Goal: Communication & Community: Answer question/provide support

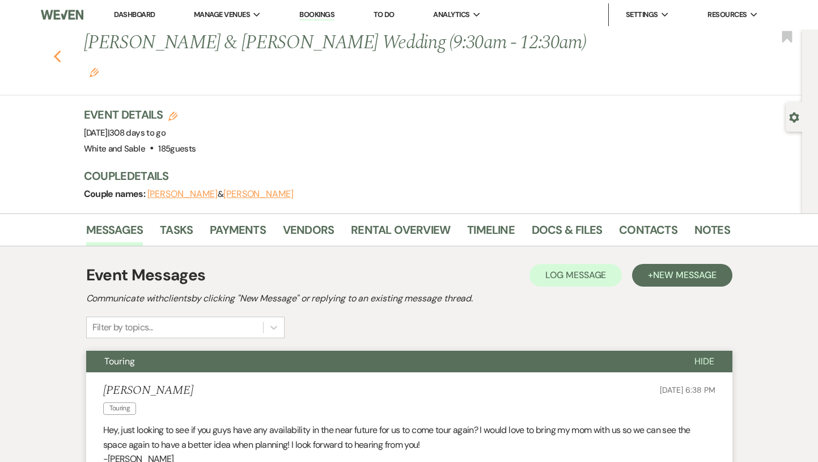
click at [56, 50] on icon "Previous" at bounding box center [57, 57] width 9 height 14
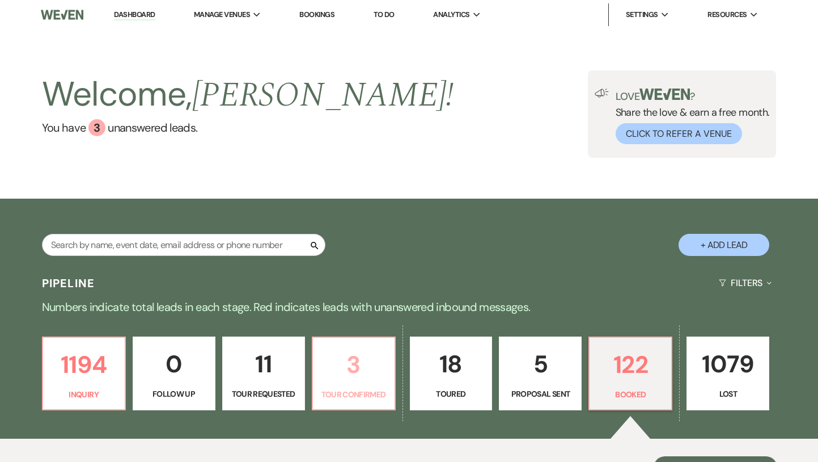
click at [327, 378] on p "3" at bounding box center [354, 364] width 68 height 38
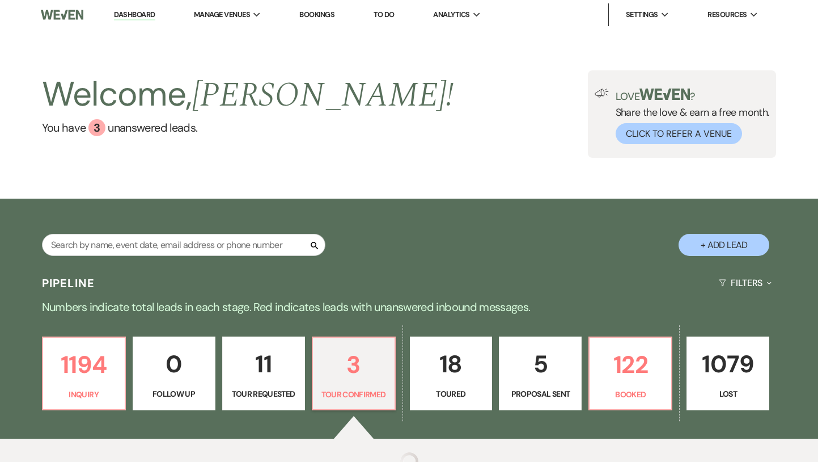
select select "4"
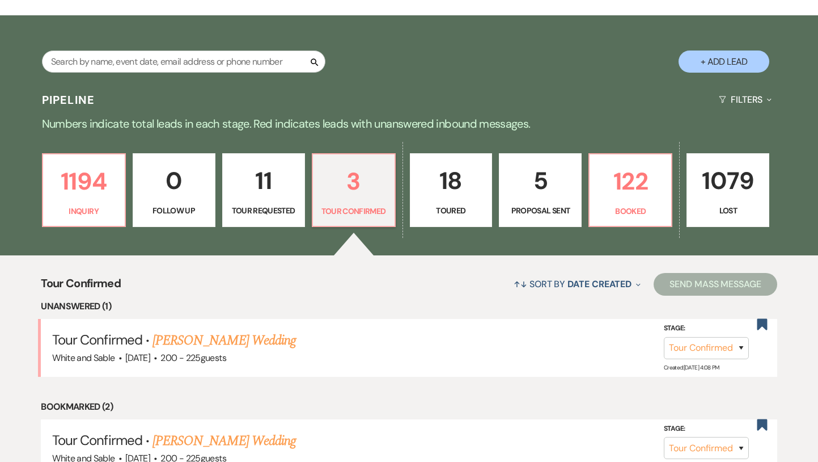
scroll to position [271, 0]
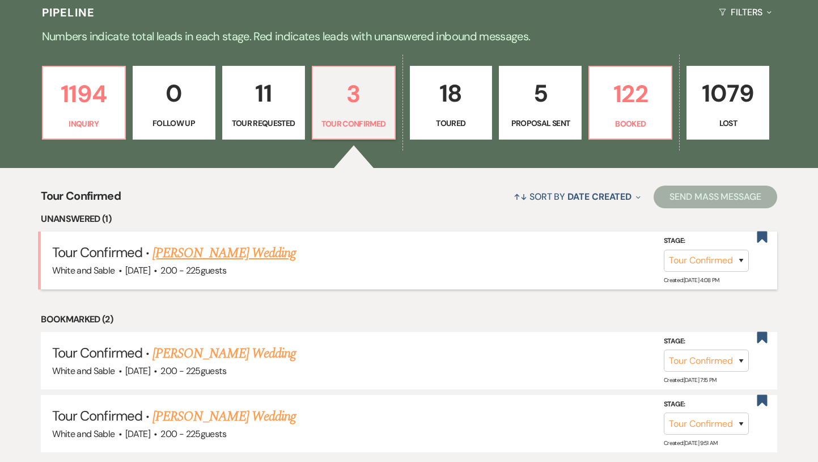
click at [235, 251] on link "[PERSON_NAME] Wedding" at bounding box center [224, 253] width 143 height 20
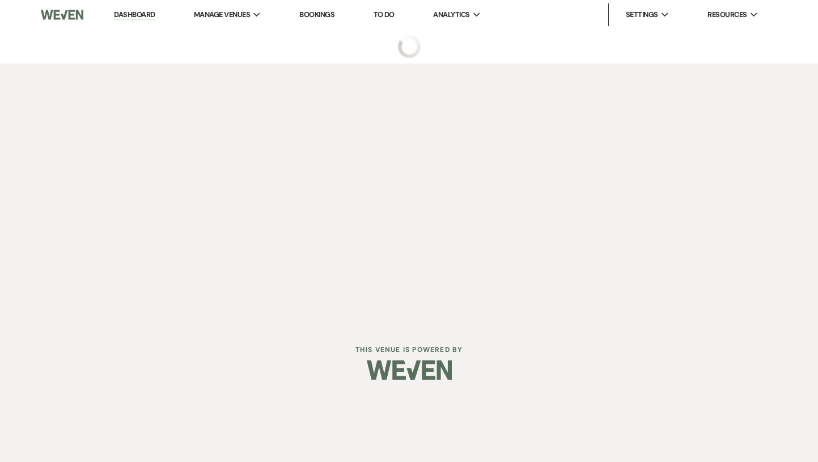
select select "4"
select select "5"
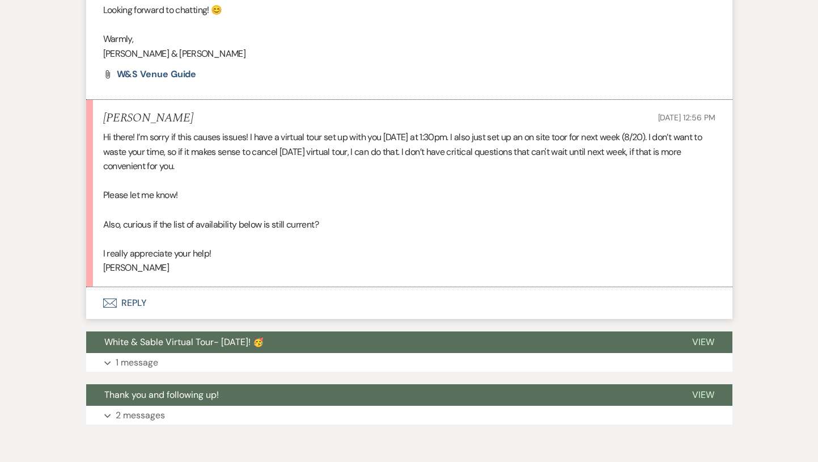
click at [279, 295] on button "Envelope Reply" at bounding box center [409, 303] width 647 height 32
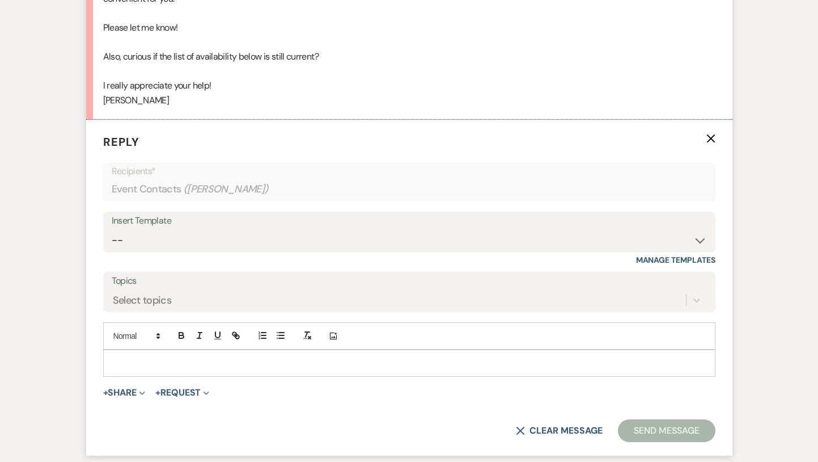
scroll to position [1451, 0]
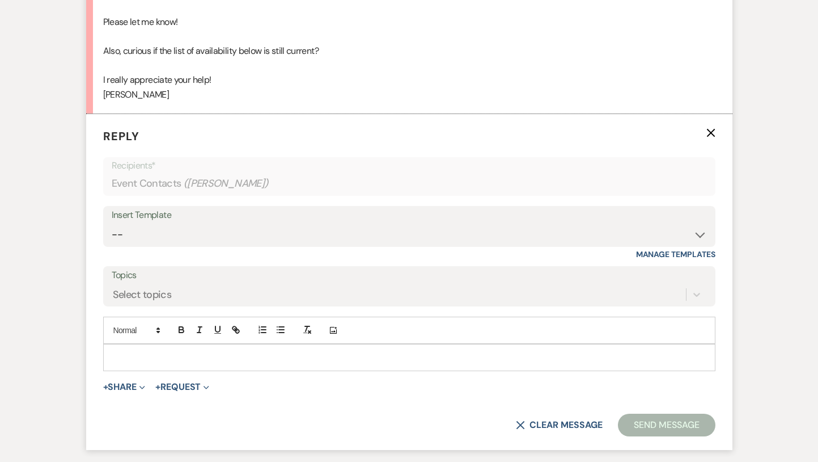
click at [256, 359] on p at bounding box center [409, 357] width 594 height 12
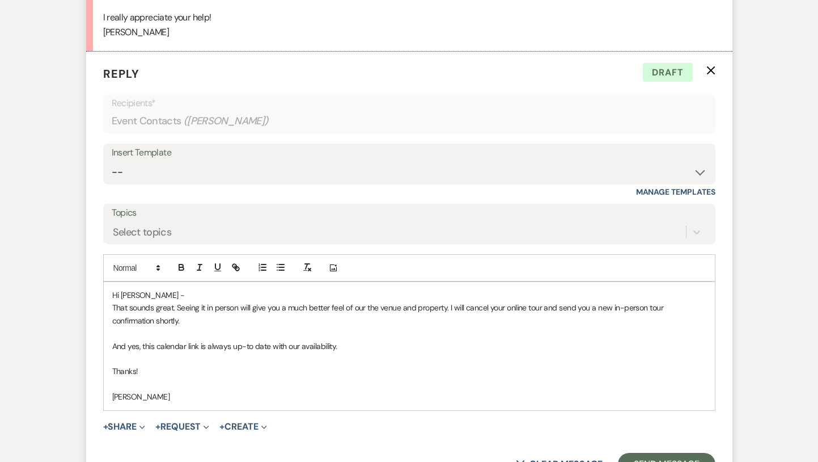
scroll to position [1520, 0]
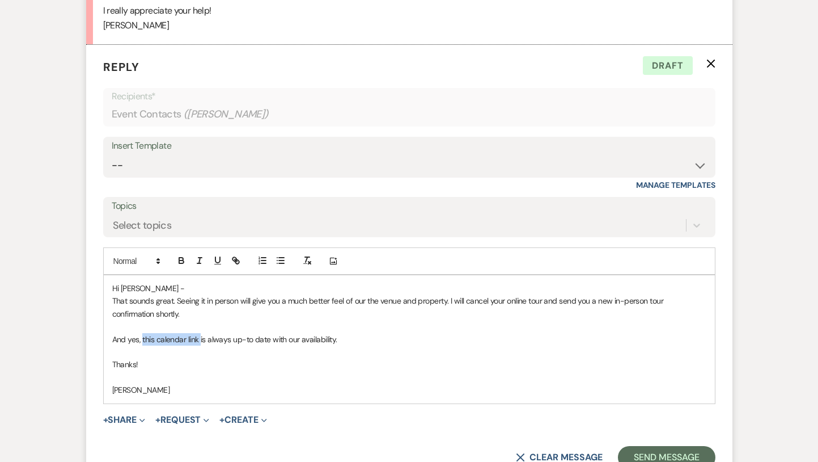
drag, startPoint x: 142, startPoint y: 337, endPoint x: 200, endPoint y: 337, distance: 57.9
click at [200, 337] on p "And yes, this calendar link is always up-to date with our availability." at bounding box center [409, 339] width 594 height 12
click at [187, 346] on p at bounding box center [409, 351] width 594 height 12
drag, startPoint x: 142, startPoint y: 338, endPoint x: 197, endPoint y: 333, distance: 54.6
click at [197, 333] on p "And yes, this calendar link is always up-to date with our availability." at bounding box center [409, 339] width 594 height 12
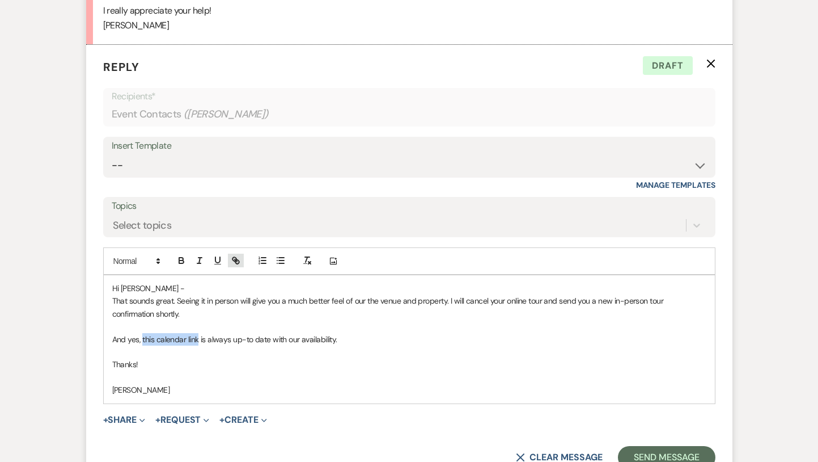
click at [237, 260] on icon "button" at bounding box center [237, 262] width 4 height 4
paste input "[URL][DOMAIN_NAME]"
type input "[URL][DOMAIN_NAME]"
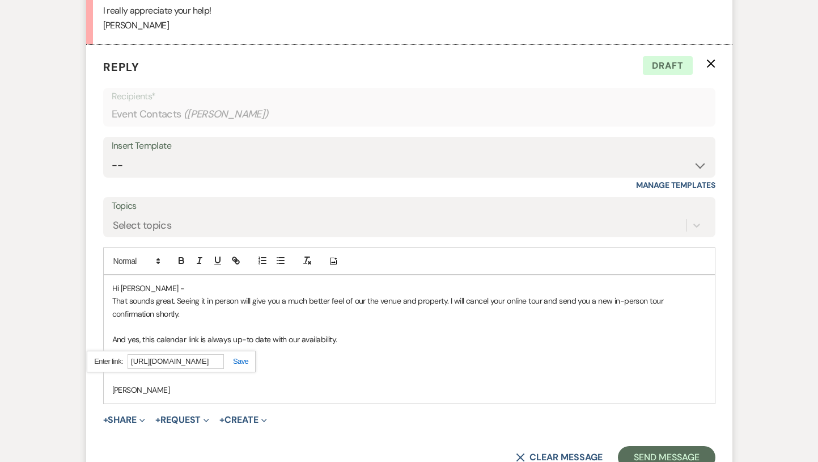
click at [244, 361] on link at bounding box center [236, 361] width 24 height 9
click at [246, 395] on p "[PERSON_NAME]" at bounding box center [409, 389] width 594 height 12
click at [113, 365] on p "Thanks!" at bounding box center [409, 364] width 594 height 12
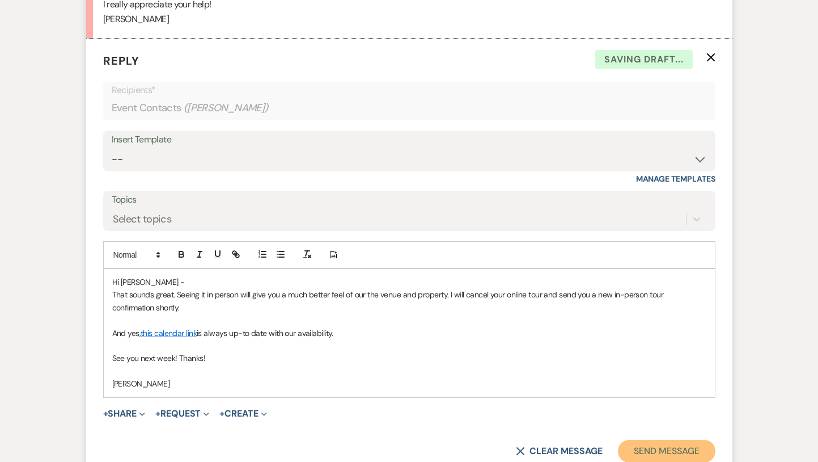
click at [637, 447] on button "Send Message" at bounding box center [666, 451] width 97 height 23
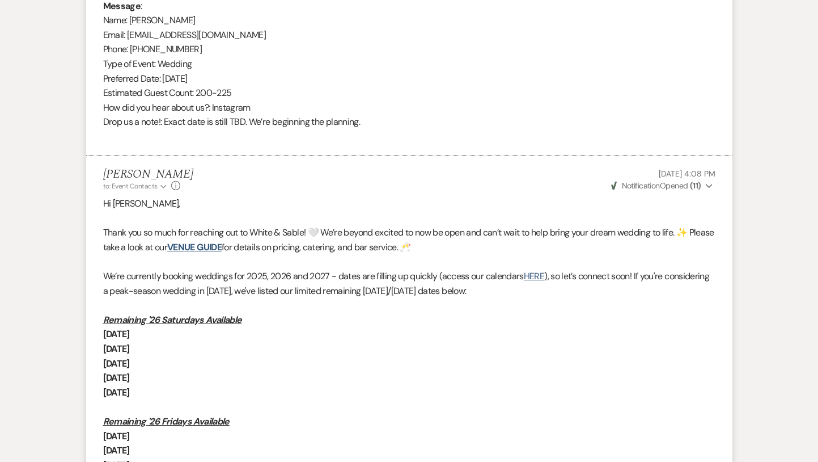
scroll to position [0, 0]
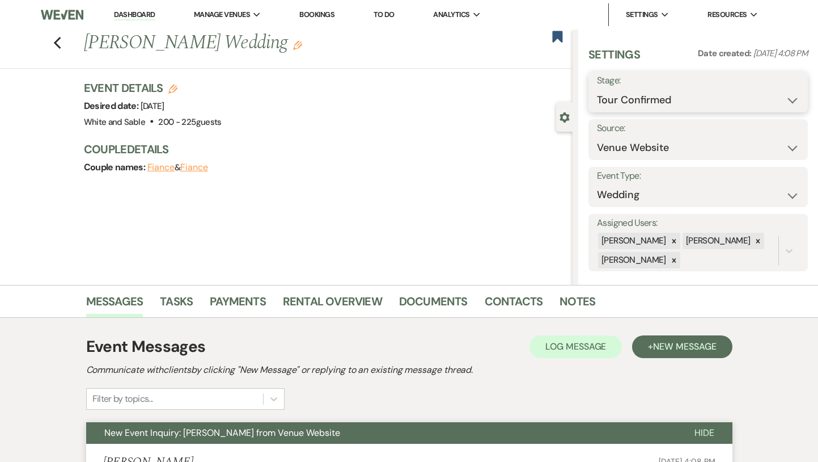
click at [616, 102] on select "Inquiry Follow Up Tour Requested Tour Confirmed Toured Proposal Sent Booked Lost" at bounding box center [698, 100] width 202 height 22
select select "2"
click at [779, 92] on button "Save" at bounding box center [785, 92] width 45 height 23
click at [57, 39] on icon "Previous" at bounding box center [57, 43] width 9 height 14
select select "2"
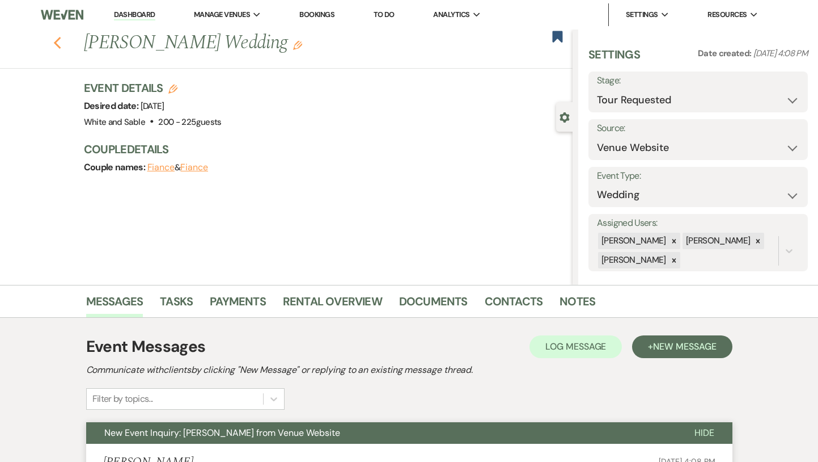
select select "4"
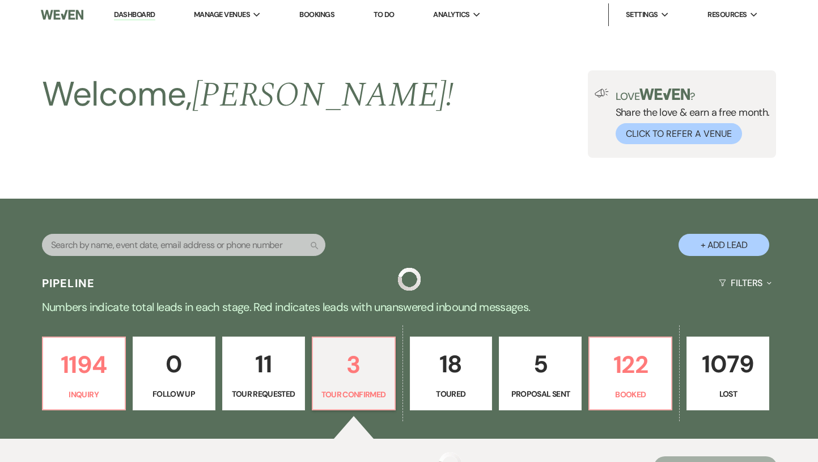
scroll to position [271, 0]
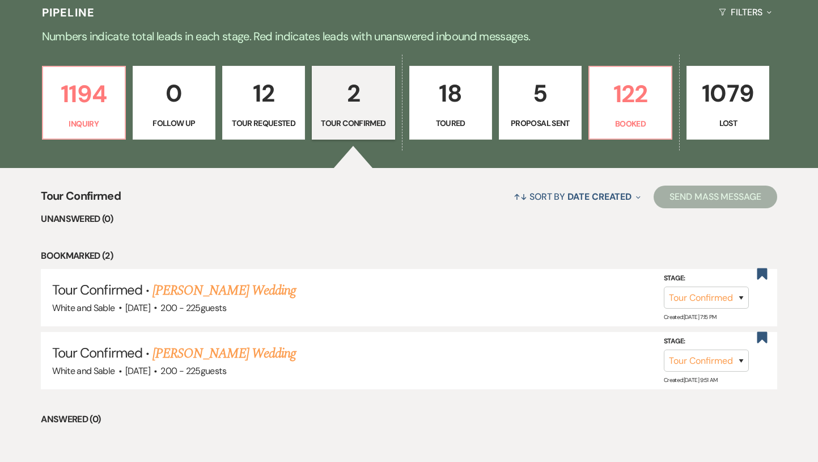
click at [269, 79] on p "12" at bounding box center [264, 93] width 68 height 38
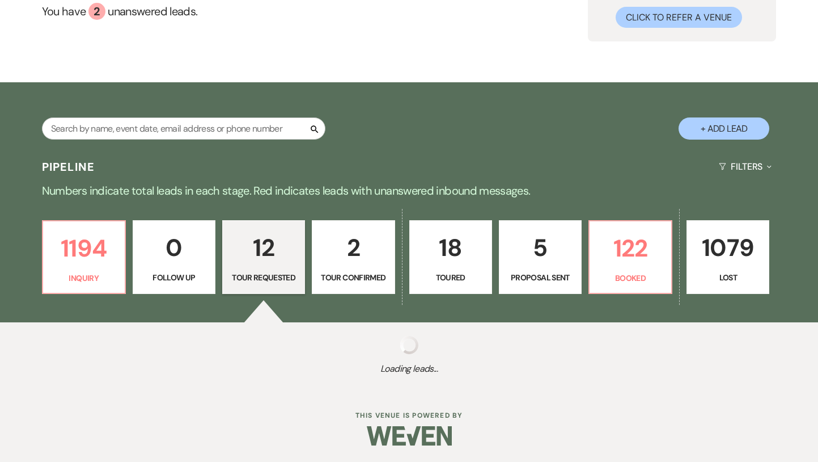
select select "2"
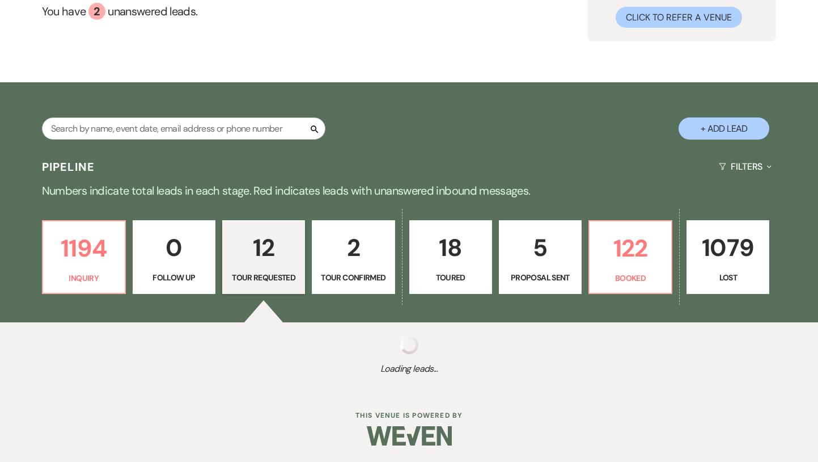
select select "2"
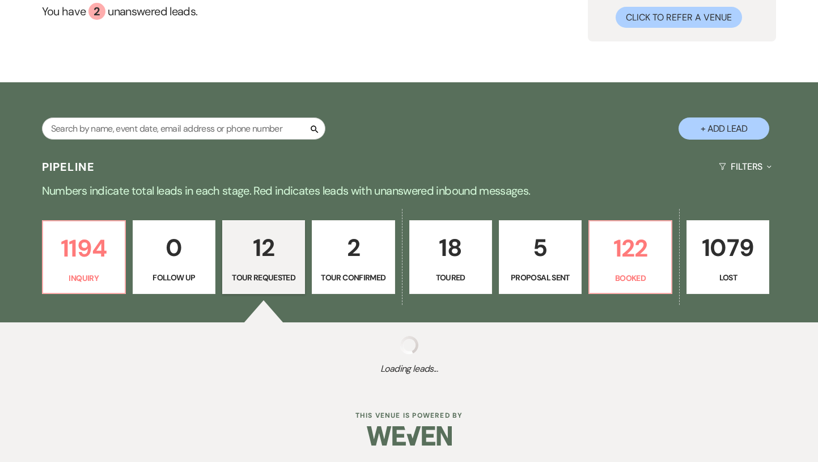
select select "2"
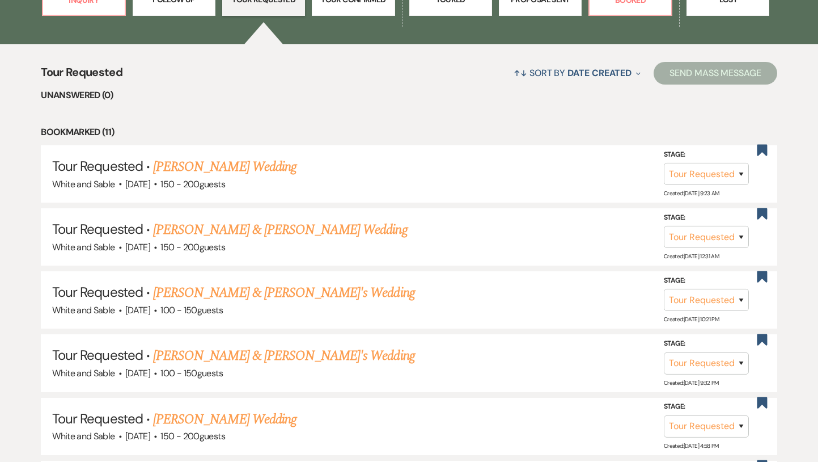
scroll to position [395, 0]
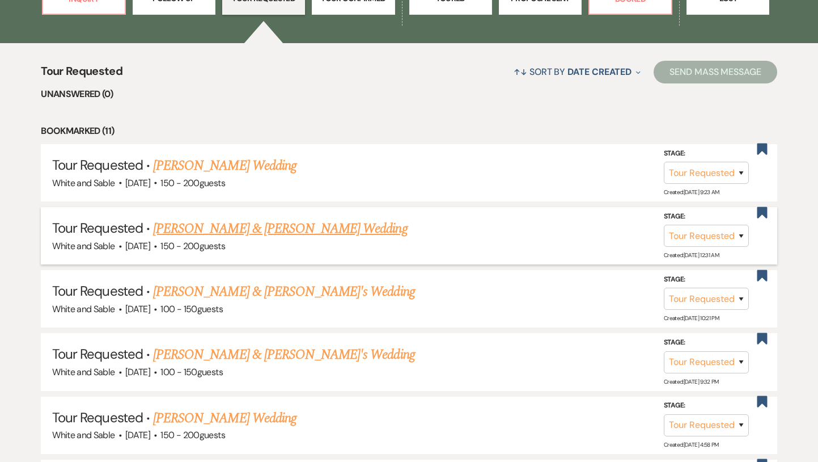
click at [285, 230] on link "[PERSON_NAME] & [PERSON_NAME] Wedding" at bounding box center [280, 228] width 254 height 20
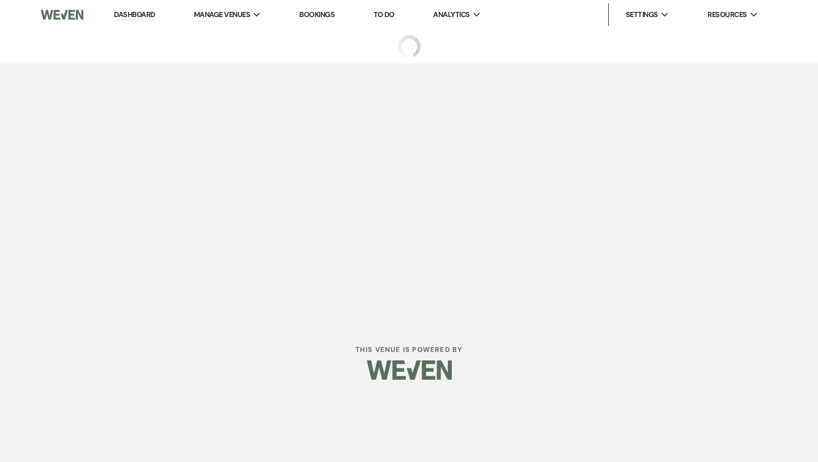
select select "2"
select select "12"
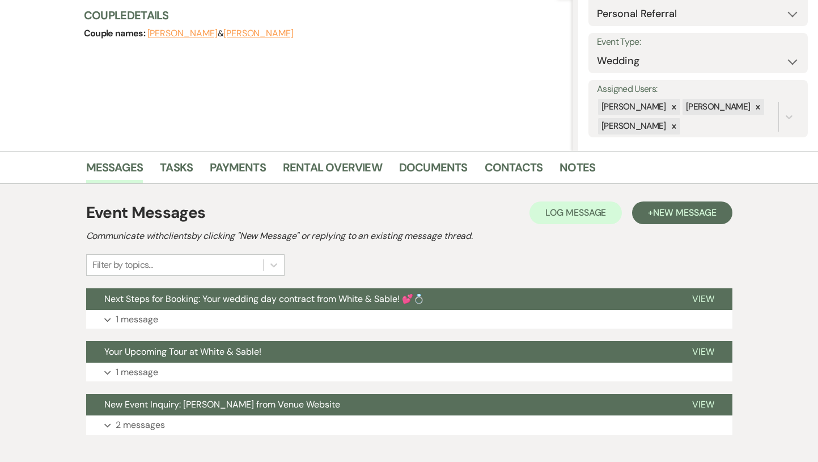
scroll to position [196, 0]
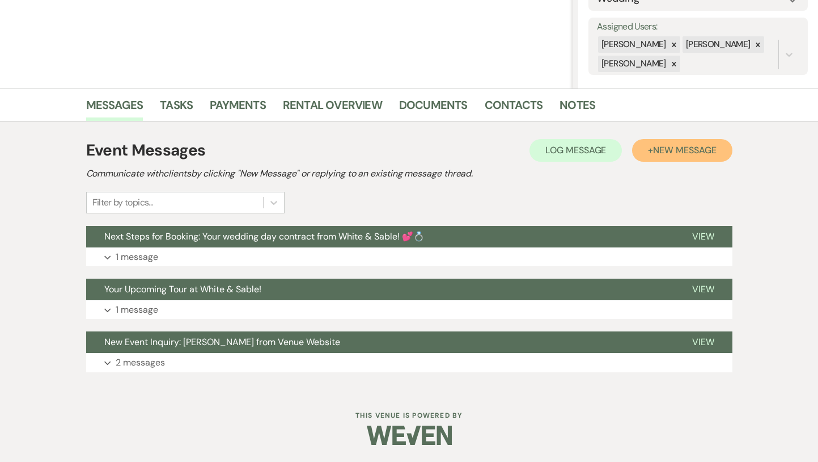
click at [668, 154] on span "New Message" at bounding box center [684, 150] width 63 height 12
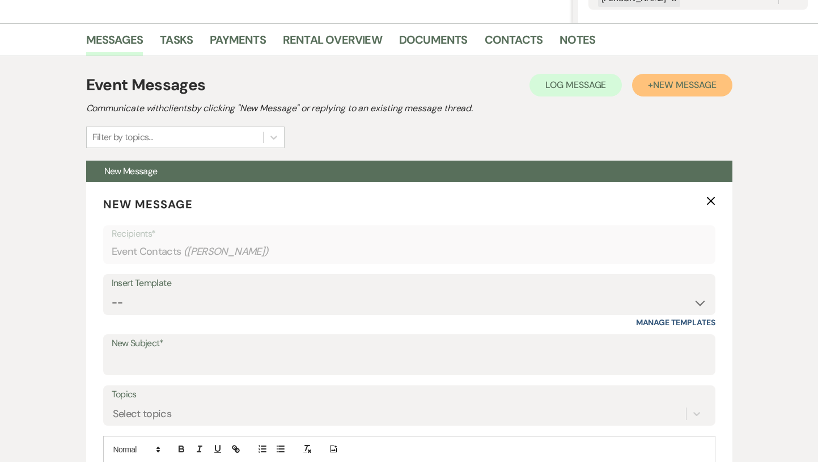
scroll to position [295, 0]
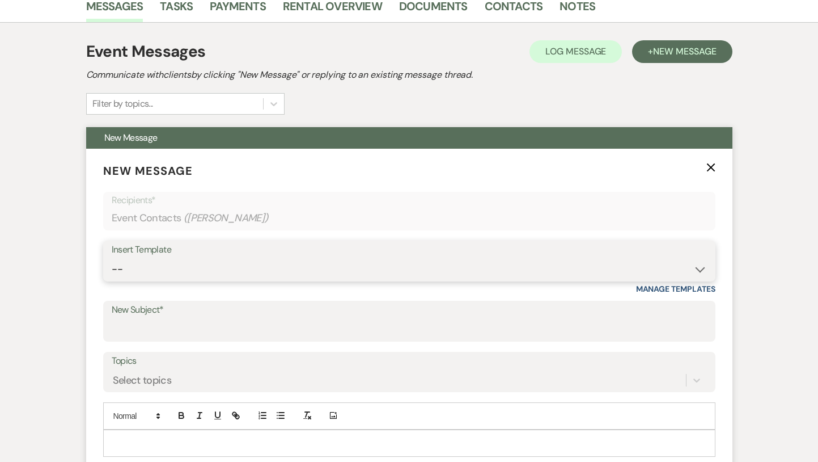
click at [374, 260] on select "-- Inquiry Response (Venue Guide) Schedule - Venue Tour Appt Confirmation Sched…" at bounding box center [410, 269] width 596 height 22
select select "3328"
type input "Would you like to reschedule?"
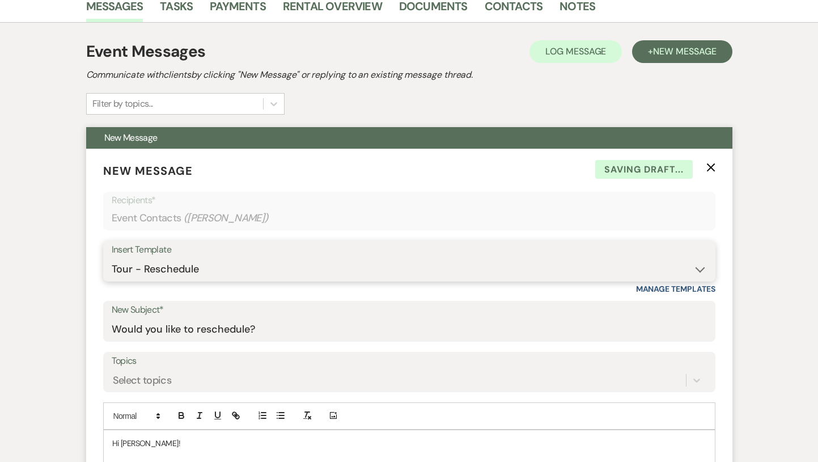
click at [336, 265] on select "-- Inquiry Response (Venue Guide) Schedule - Venue Tour Appt Confirmation Sched…" at bounding box center [410, 269] width 596 height 22
click at [221, 269] on select "-- Inquiry Response (Venue Guide) Schedule - Venue Tour Appt Confirmation Sched…" at bounding box center [410, 269] width 596 height 22
select select "3329"
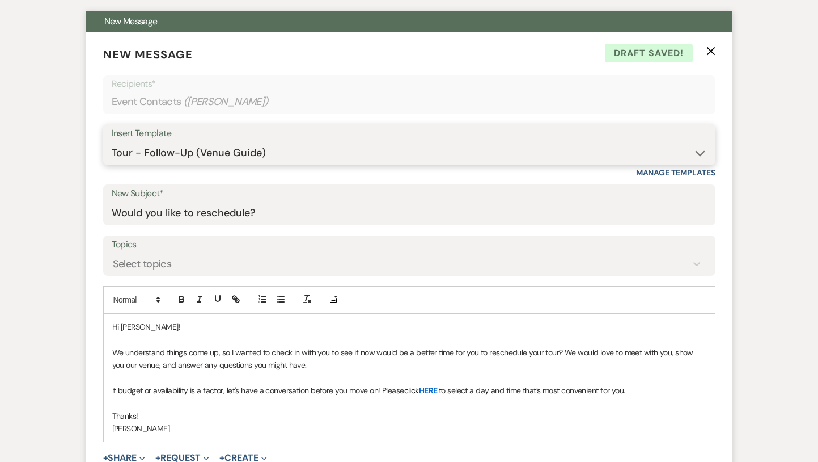
type input "White & Sable - Great meeting you!"
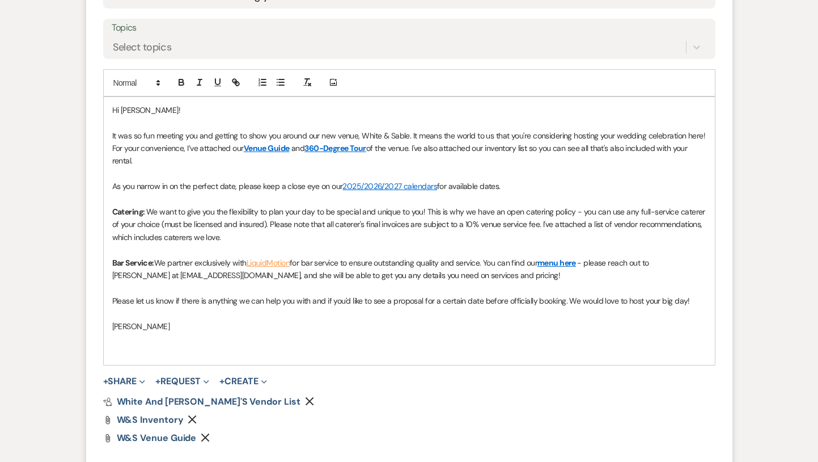
scroll to position [632, 0]
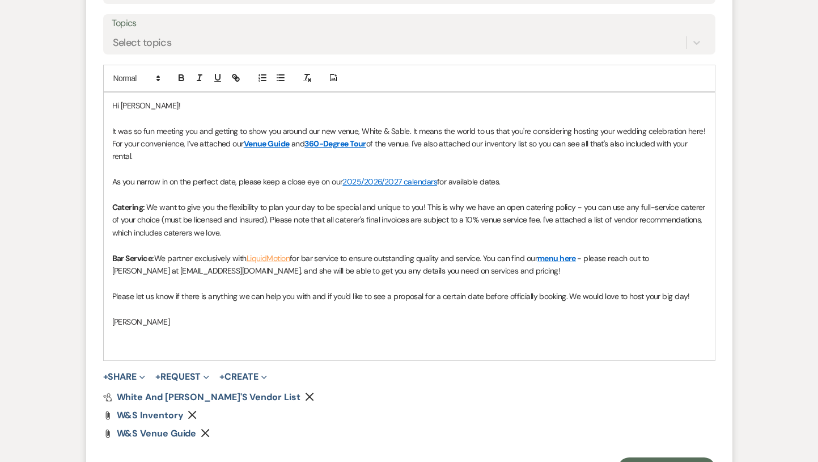
click at [195, 129] on span "It was so fun meeting you and getting to show you around our new venue, White &…" at bounding box center [410, 137] width 596 height 23
click at [139, 102] on span "Hi [PERSON_NAME]!" at bounding box center [146, 105] width 68 height 10
click at [110, 132] on div "Hi [PERSON_NAME] & [PERSON_NAME]! It was so fun meeting you and getting to show…" at bounding box center [409, 226] width 611 height 268
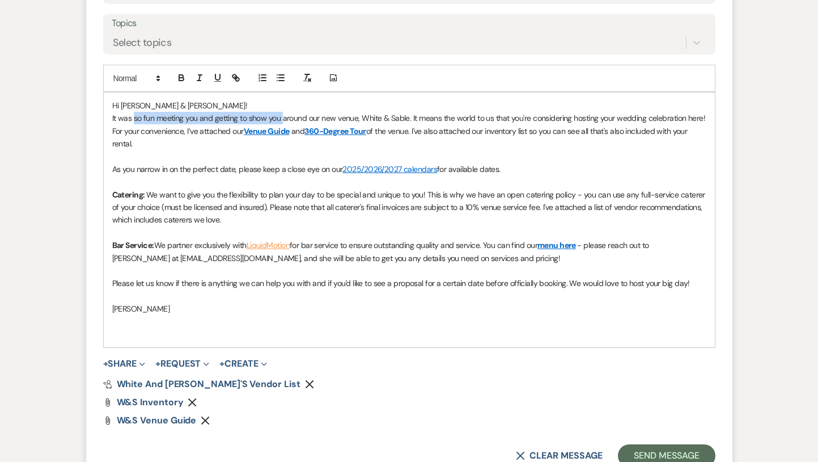
drag, startPoint x: 281, startPoint y: 119, endPoint x: 135, endPoint y: 119, distance: 146.3
click at [135, 119] on span "It was so fun meeting you and getting to show you around our new venue, White &…" at bounding box center [410, 124] width 596 height 23
click at [199, 118] on span "It was so fun meeting you and getting to show you around our new venue, White &…" at bounding box center [410, 124] width 596 height 23
drag, startPoint x: 525, startPoint y: 170, endPoint x: 107, endPoint y: 170, distance: 417.4
click at [107, 170] on div "Hi [PERSON_NAME] & [PERSON_NAME]! It was so fun meeting you both and getting to…" at bounding box center [409, 219] width 611 height 255
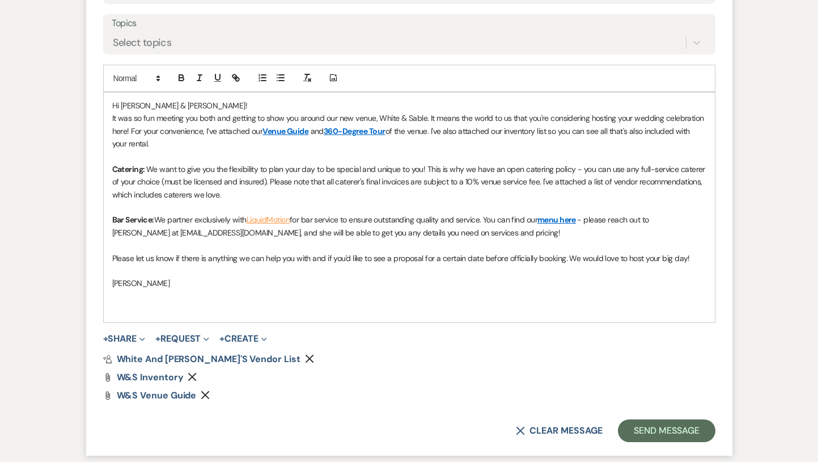
drag, startPoint x: 327, startPoint y: 257, endPoint x: 690, endPoint y: 258, distance: 363.0
click at [690, 258] on p "Please let us know if there is anything we can help you with and if you'd like …" at bounding box center [409, 258] width 594 height 12
click at [644, 430] on button "Send Message" at bounding box center [666, 430] width 97 height 23
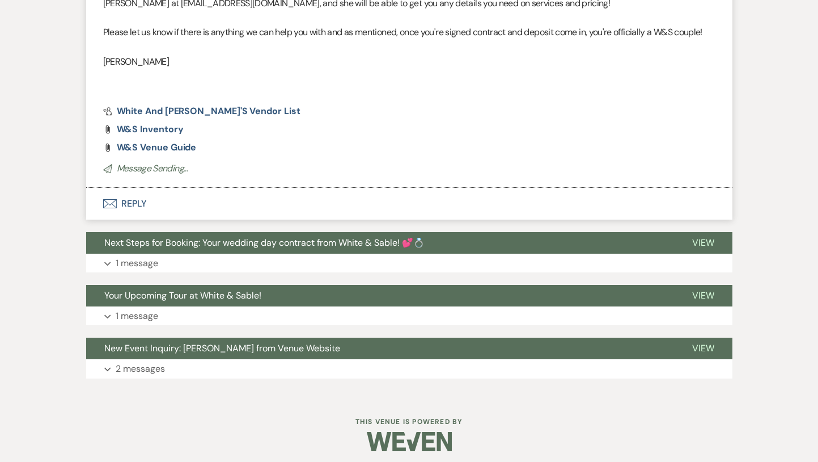
scroll to position [0, 0]
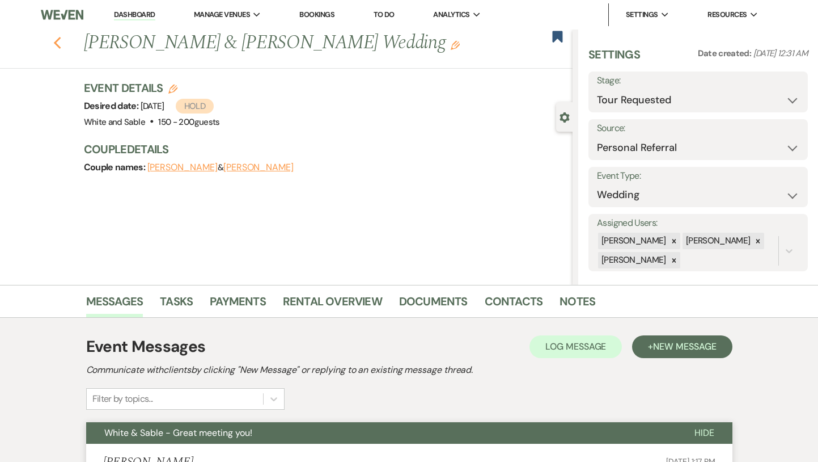
click at [57, 43] on icon "Previous" at bounding box center [57, 43] width 9 height 14
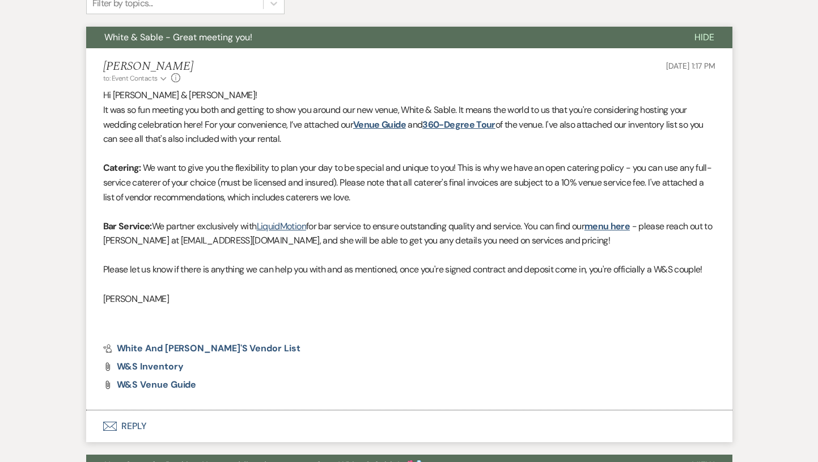
select select "2"
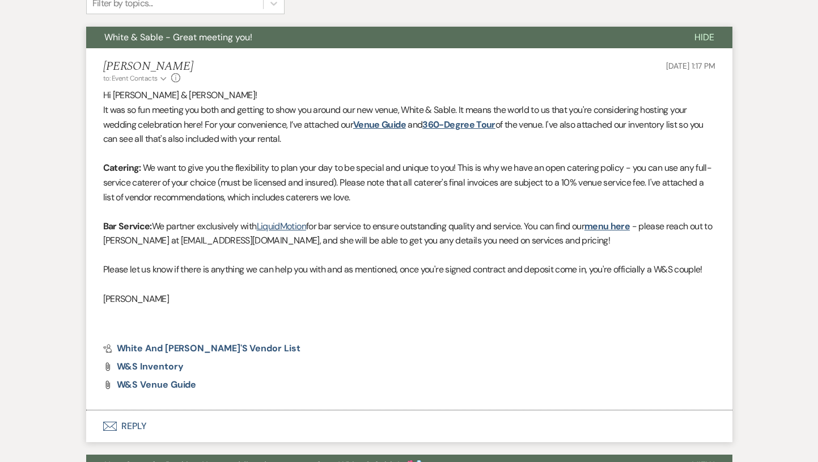
select select "2"
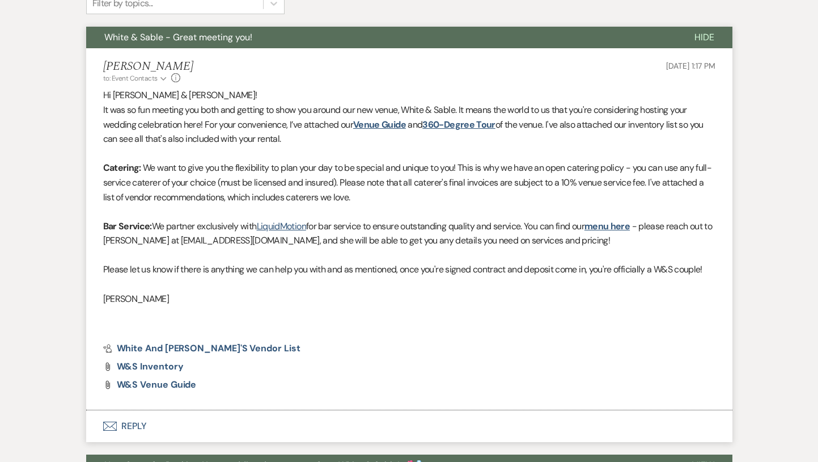
select select "2"
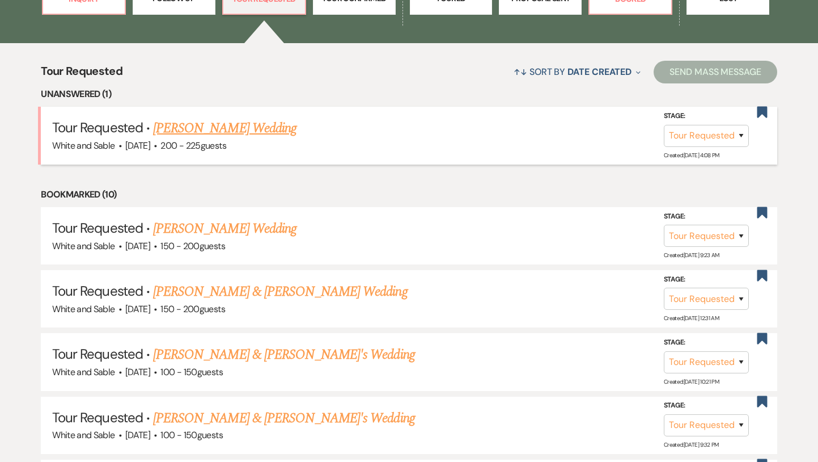
click at [200, 135] on link "[PERSON_NAME] Wedding" at bounding box center [224, 128] width 143 height 20
select select "2"
select select "5"
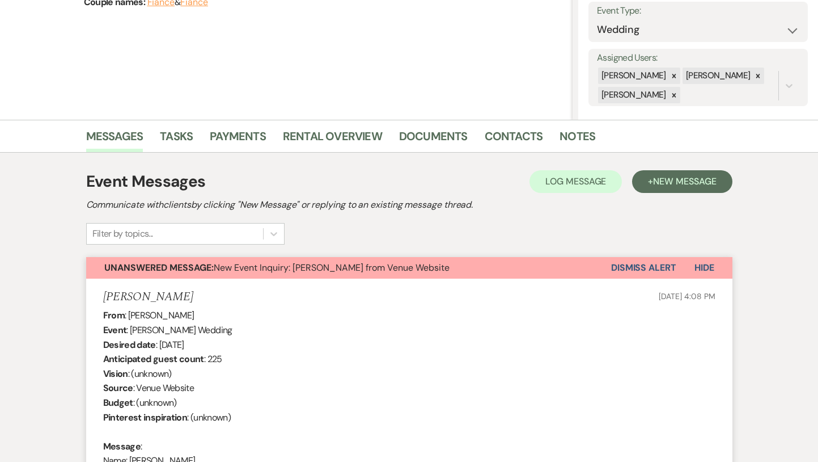
scroll to position [132, 0]
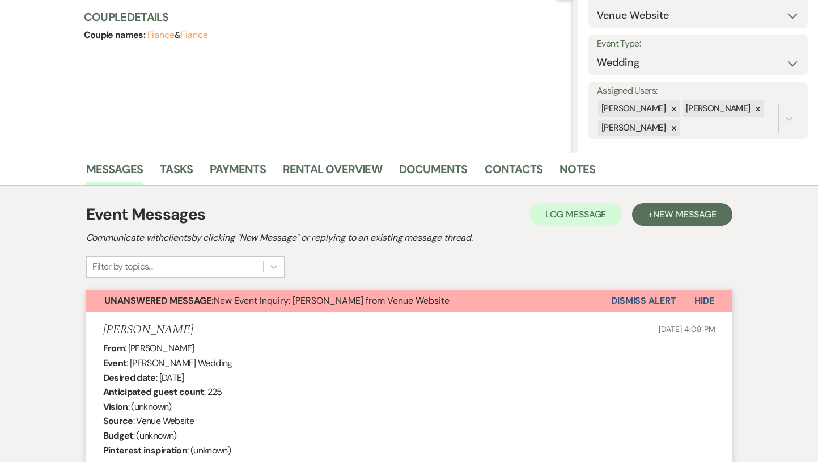
click at [633, 304] on button "Dismiss Alert" at bounding box center [643, 301] width 65 height 22
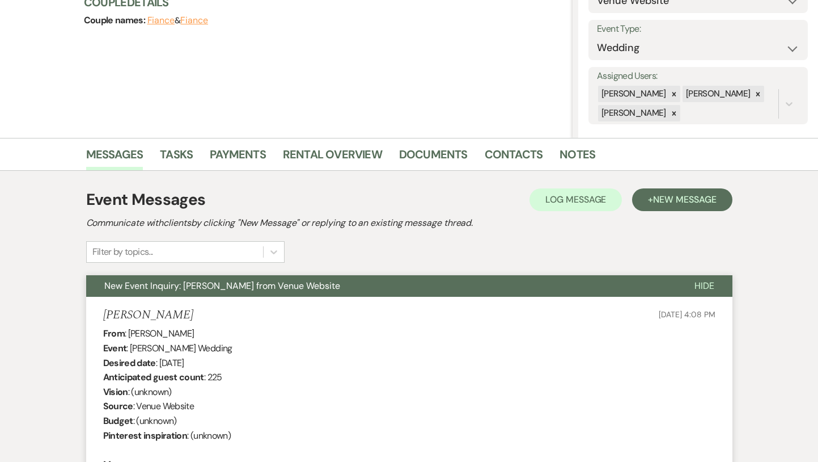
scroll to position [158, 0]
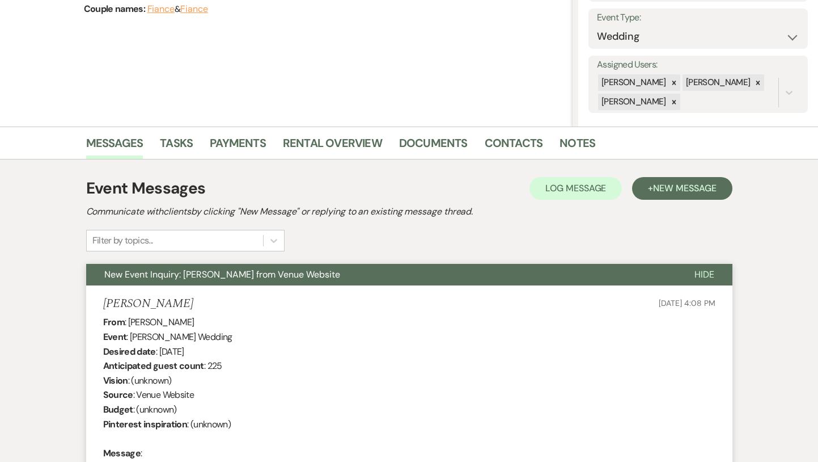
click at [392, 275] on button "New Event Inquiry: [PERSON_NAME] from Venue Website" at bounding box center [381, 275] width 590 height 22
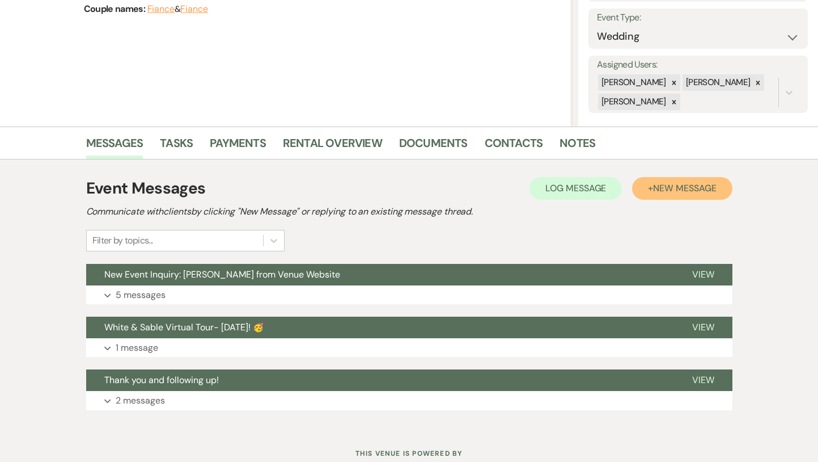
click at [685, 196] on button "+ New Message" at bounding box center [682, 188] width 100 height 23
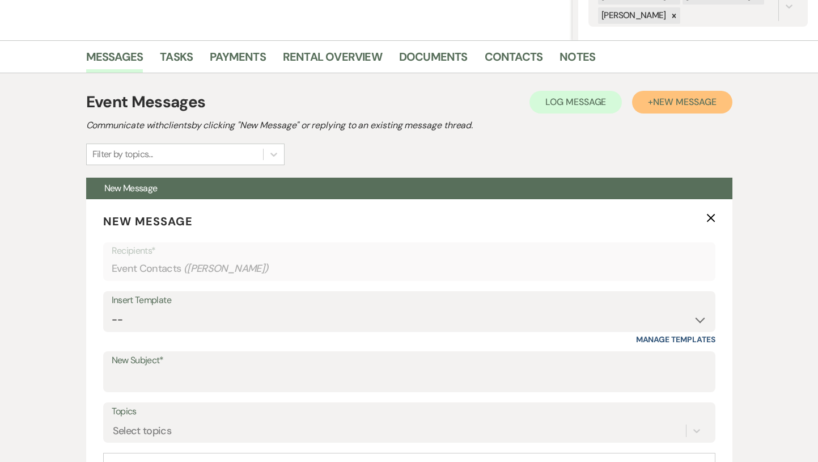
scroll to position [346, 0]
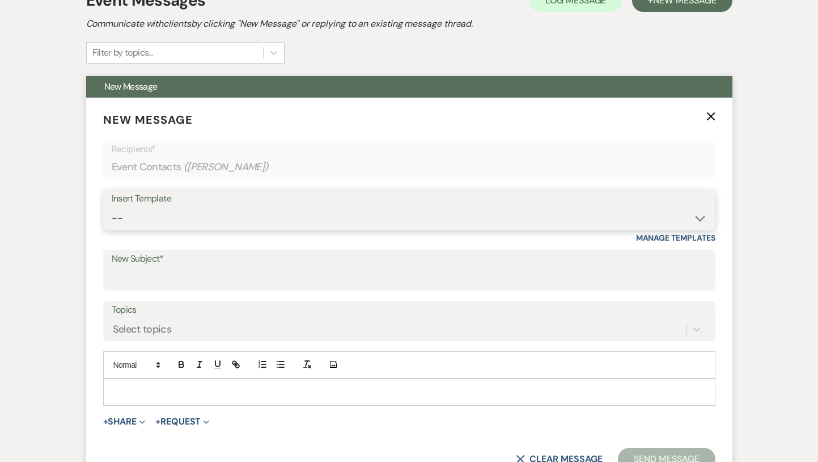
click at [250, 221] on select "-- Inquiry Response (Venue Guide) Schedule - Venue Tour Appt Confirmation Sched…" at bounding box center [410, 218] width 596 height 22
select select "4647"
type input "Your Upcoming Tour at White & Sable!"
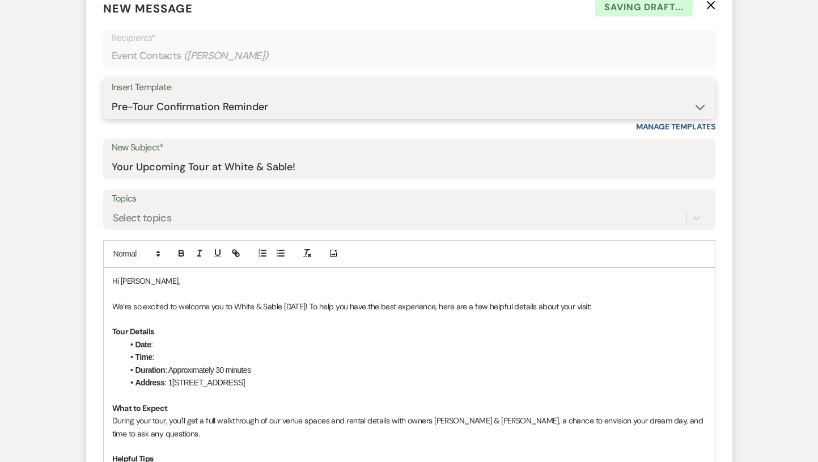
scroll to position [497, 0]
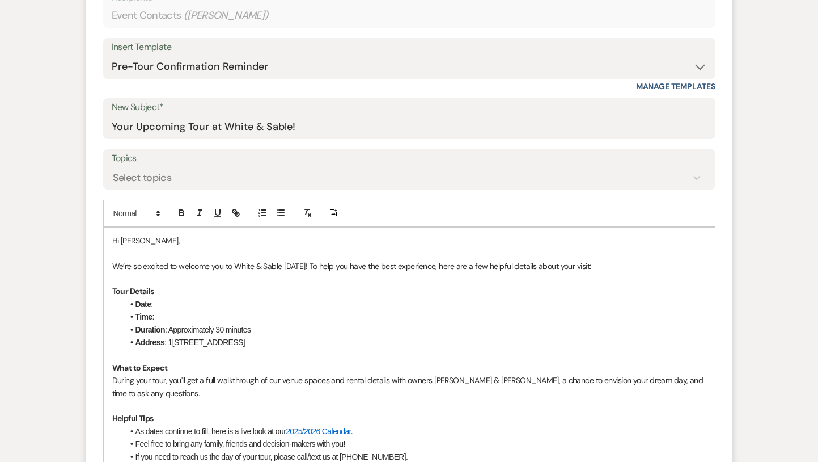
click at [222, 251] on p at bounding box center [409, 253] width 594 height 12
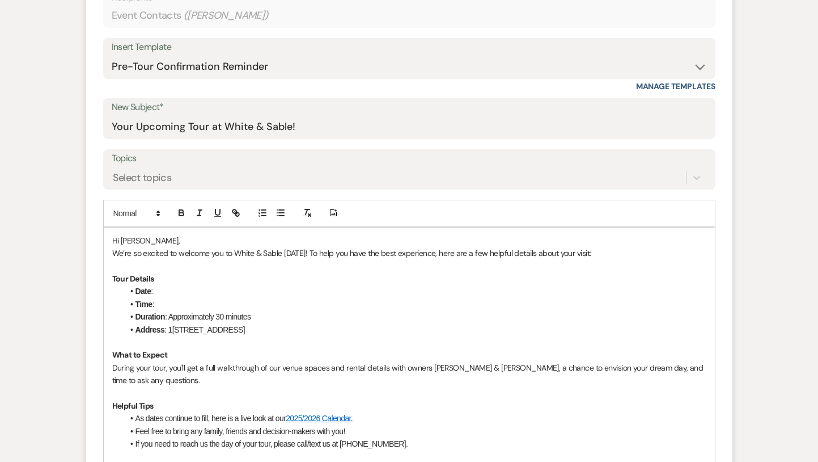
click at [307, 251] on p "We’re so excited to welcome you to White & Sable [DATE]! To help you have the b…" at bounding box center [409, 253] width 594 height 12
click at [196, 290] on li "Date :" at bounding box center [415, 291] width 583 height 12
click at [185, 304] on li "Time :" at bounding box center [415, 304] width 583 height 12
drag, startPoint x: 286, startPoint y: 308, endPoint x: 184, endPoint y: 304, distance: 102.2
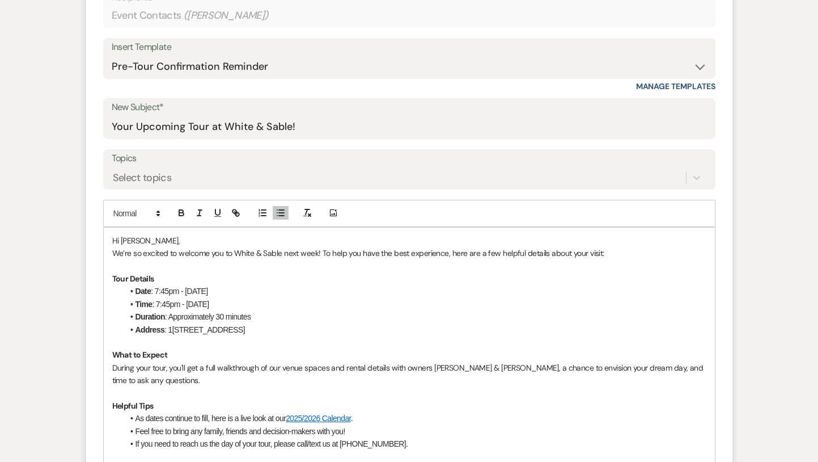
click at [184, 304] on li "Time : 7:45pm - [DATE]" at bounding box center [415, 304] width 583 height 12
drag, startPoint x: 187, startPoint y: 288, endPoint x: 155, endPoint y: 286, distance: 31.2
click at [155, 286] on li "Date : 7:45pm - [DATE]" at bounding box center [415, 291] width 583 height 12
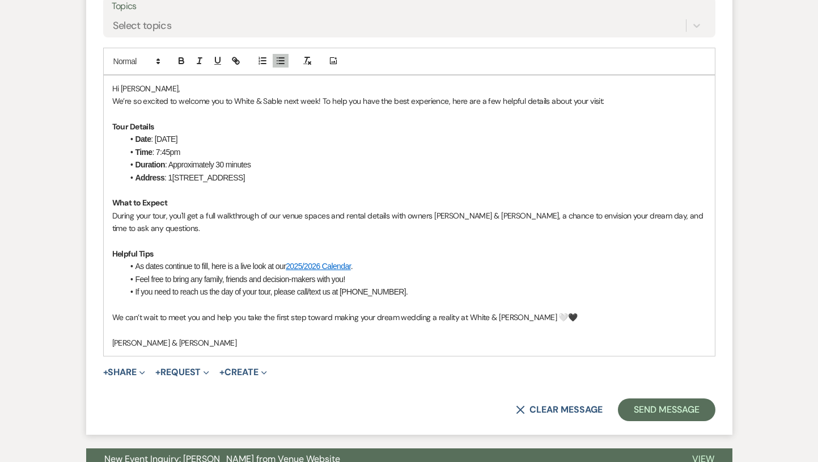
scroll to position [655, 0]
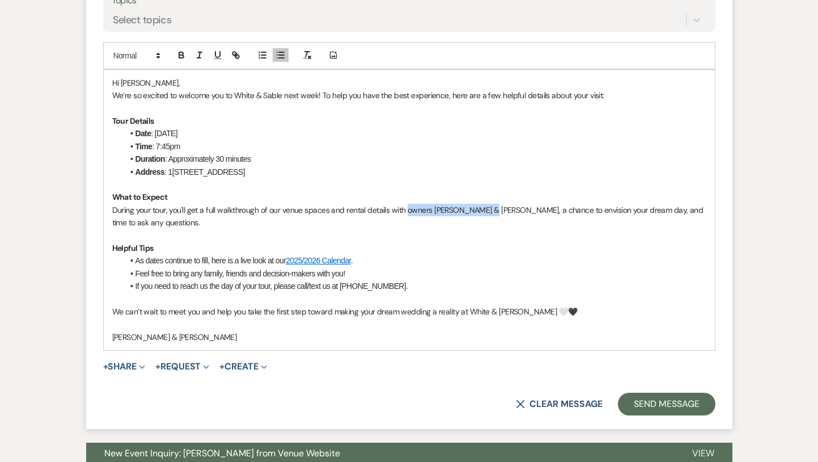
drag, startPoint x: 407, startPoint y: 209, endPoint x: 490, endPoint y: 209, distance: 83.4
click at [490, 209] on p "During your tour, you'll get a full walkthrough of our venue spaces and rental …" at bounding box center [409, 217] width 594 height 26
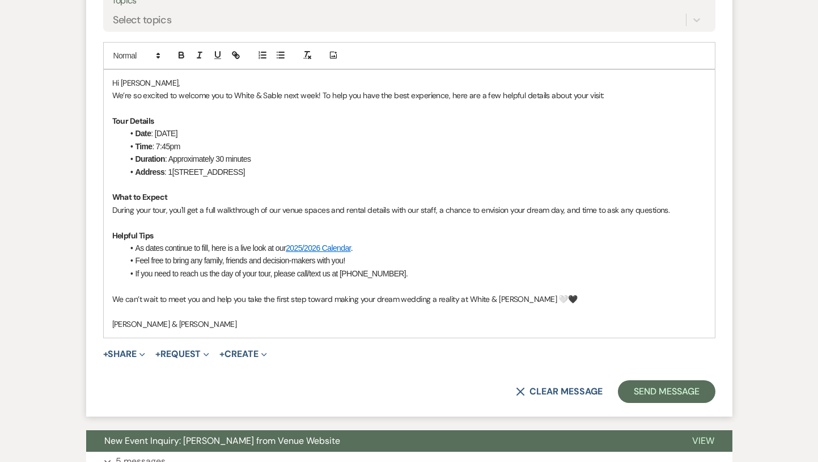
click at [509, 245] on li "As dates continue to fill, here is a live look at our 2025/2026 Calendar ." at bounding box center [415, 248] width 583 height 12
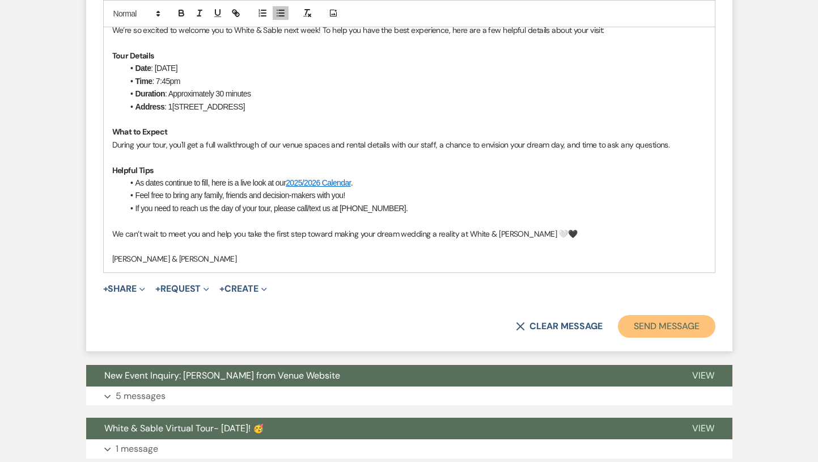
click at [663, 328] on button "Send Message" at bounding box center [666, 326] width 97 height 23
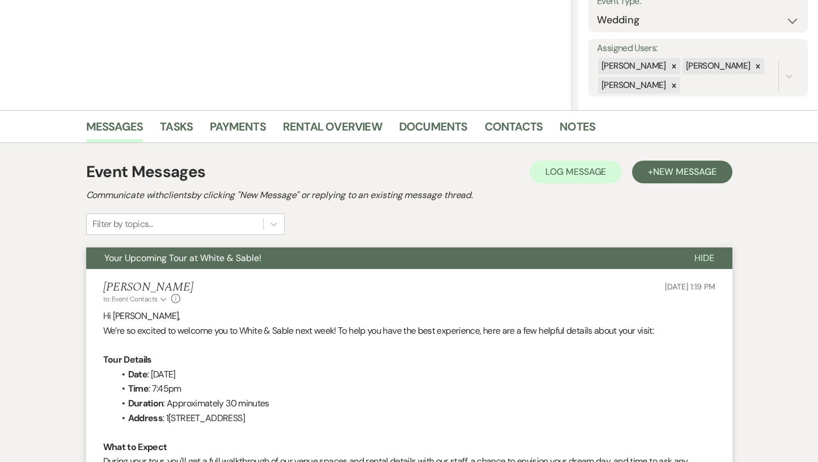
scroll to position [0, 0]
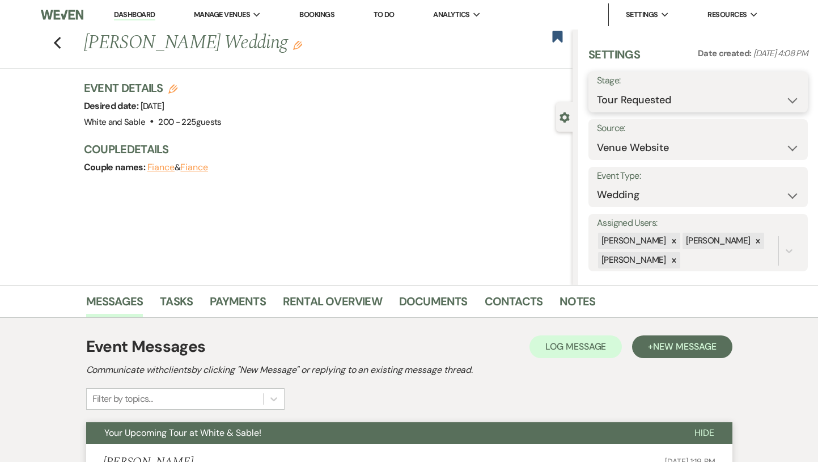
click at [635, 91] on select "Inquiry Follow Up Tour Requested Tour Confirmed Toured Proposal Sent Booked Lost" at bounding box center [698, 100] width 202 height 22
click at [60, 41] on icon "Previous" at bounding box center [57, 43] width 9 height 14
select select "2"
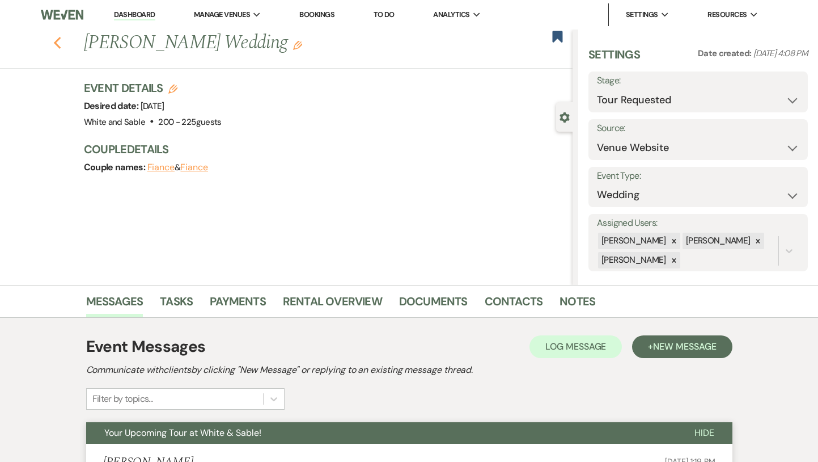
select select "2"
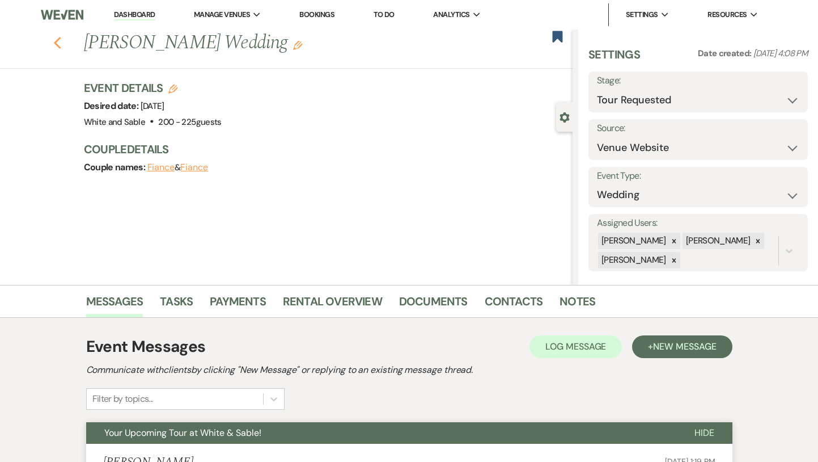
select select "2"
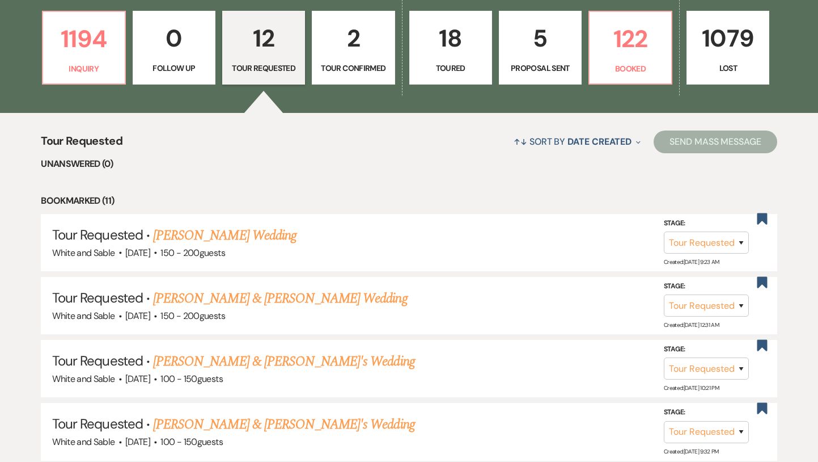
click at [321, 65] on p "Tour Confirmed" at bounding box center [353, 68] width 68 height 12
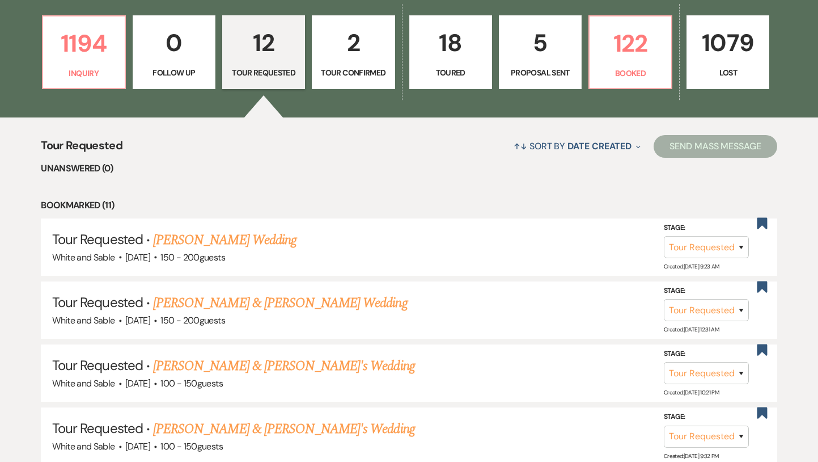
select select "4"
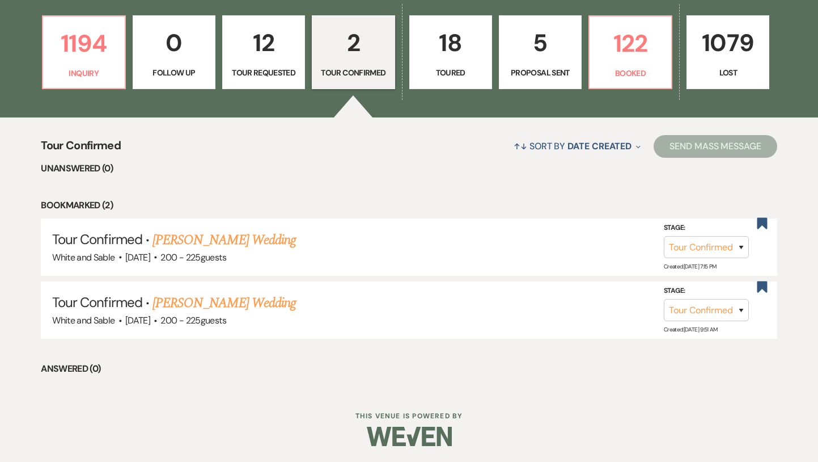
click at [256, 69] on p "Tour Requested" at bounding box center [264, 72] width 68 height 12
select select "2"
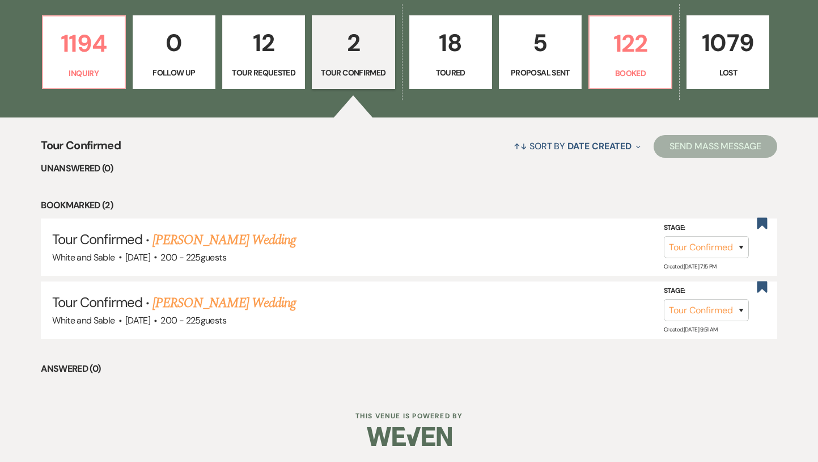
select select "2"
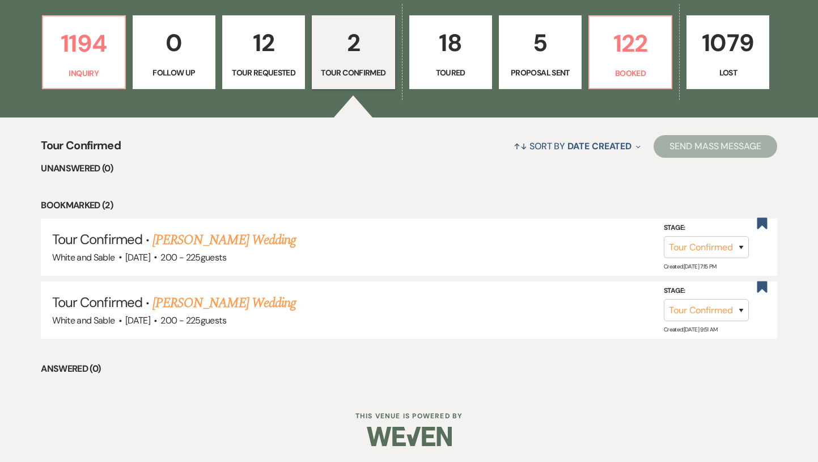
select select "2"
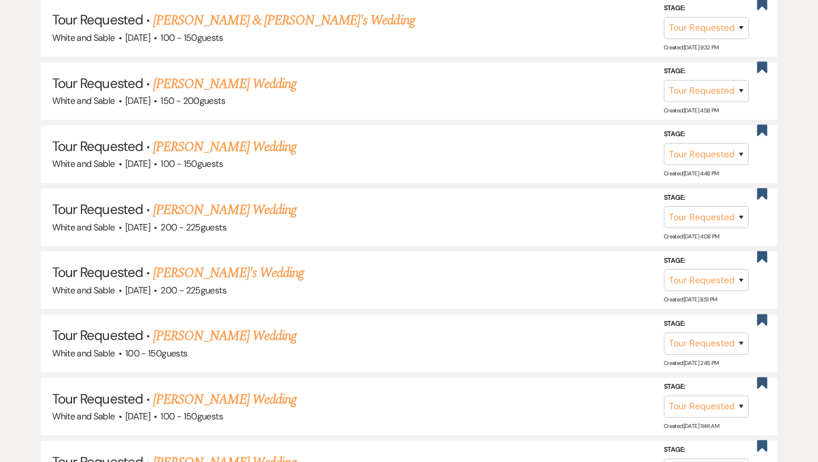
scroll to position [740, 0]
